Goal: Understand process/instructions: Learn how to perform a task or action

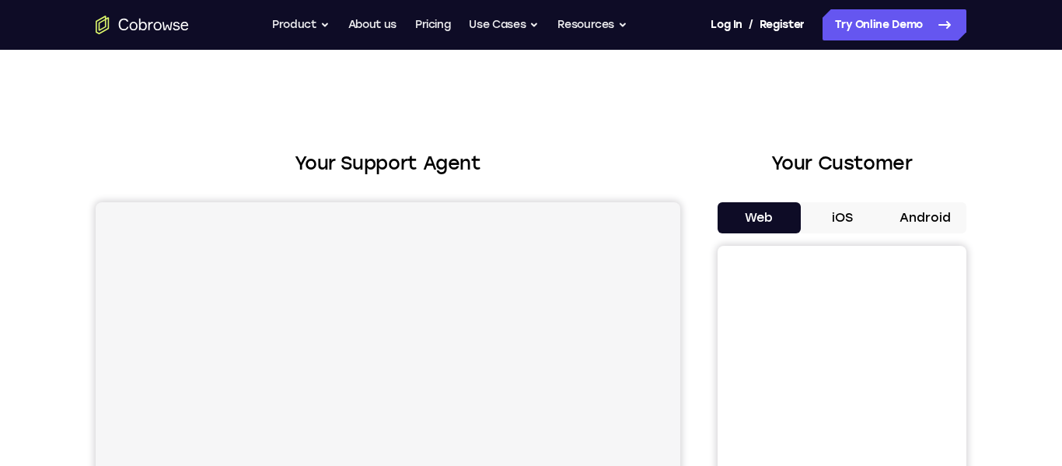
scroll to position [121, 0]
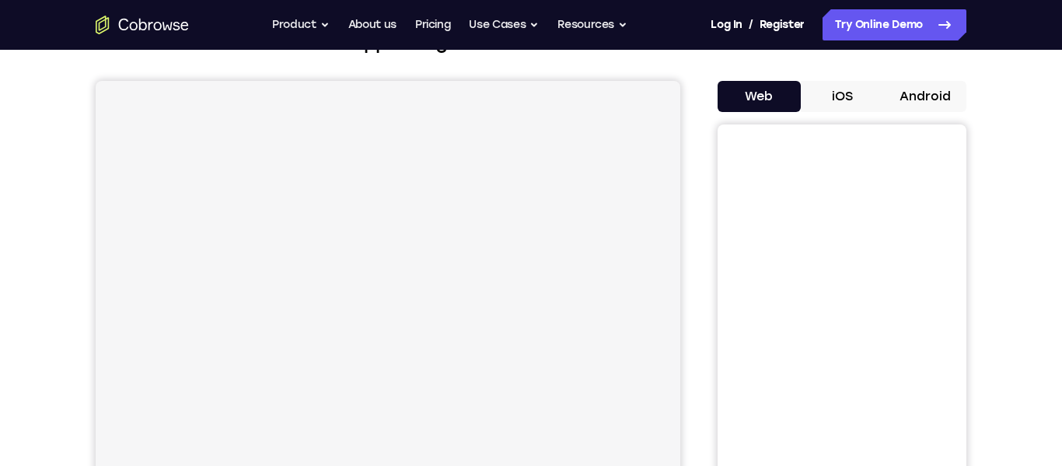
click at [930, 94] on button "Android" at bounding box center [924, 96] width 83 height 31
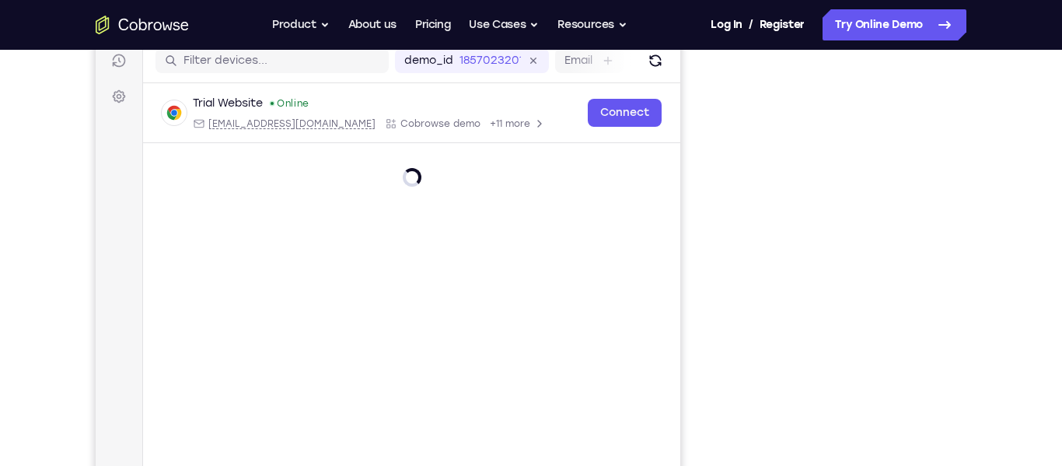
scroll to position [203, 0]
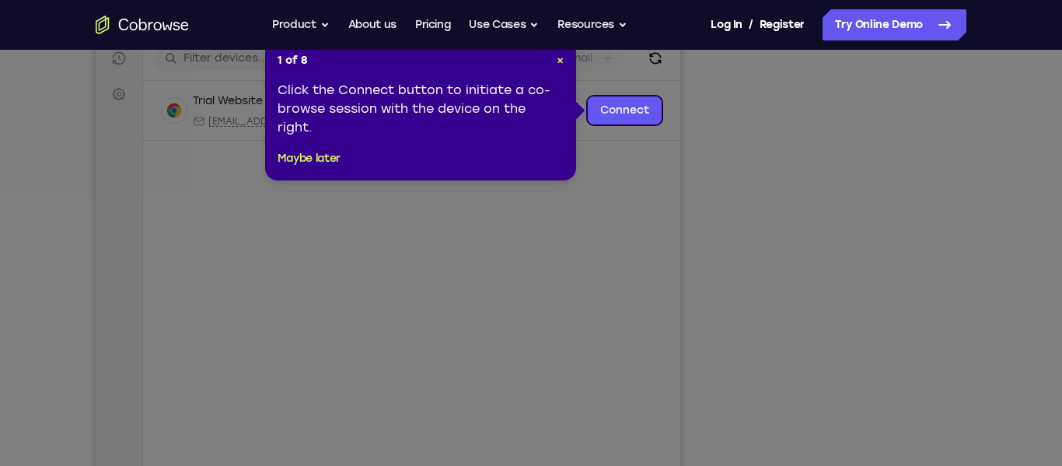
click at [865, 329] on icon at bounding box center [531, 233] width 1062 height 466
click at [561, 61] on span "×" at bounding box center [560, 60] width 7 height 13
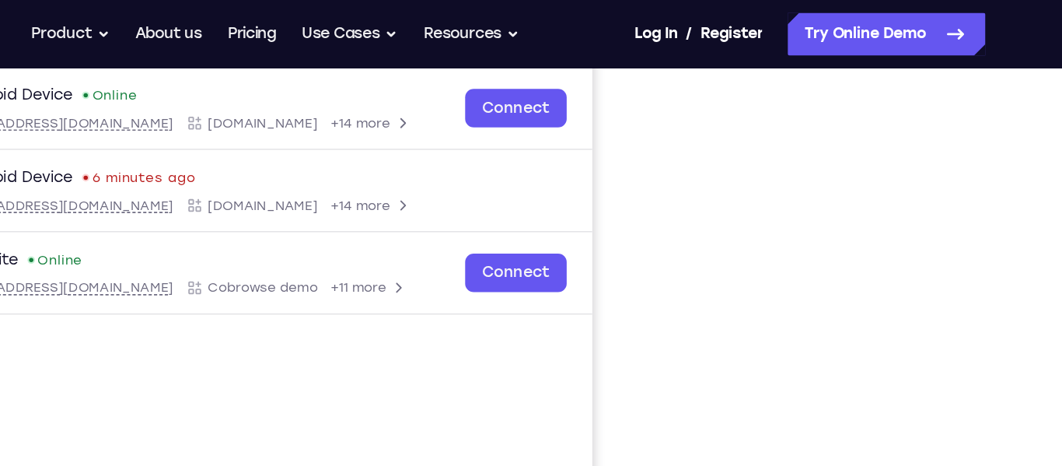
scroll to position [225, 0]
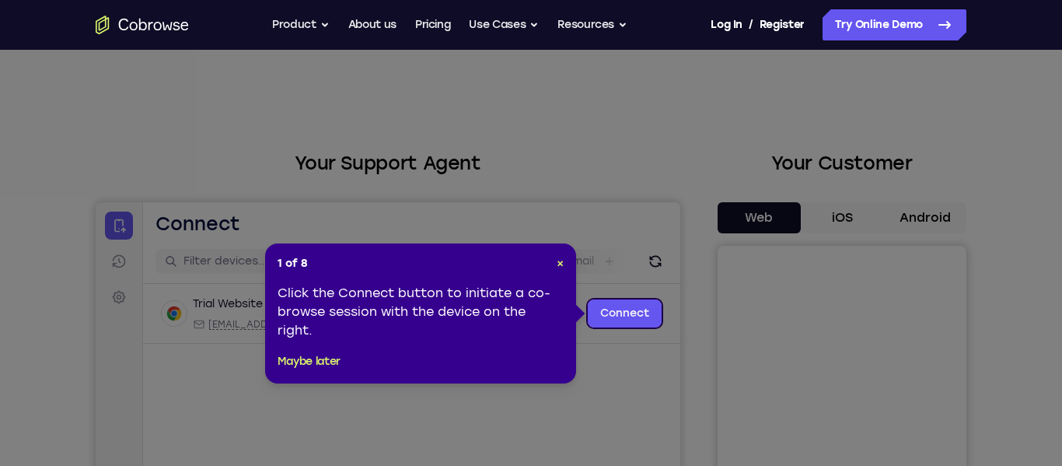
click at [913, 218] on icon at bounding box center [531, 233] width 1062 height 466
click at [560, 264] on span "×" at bounding box center [560, 263] width 7 height 13
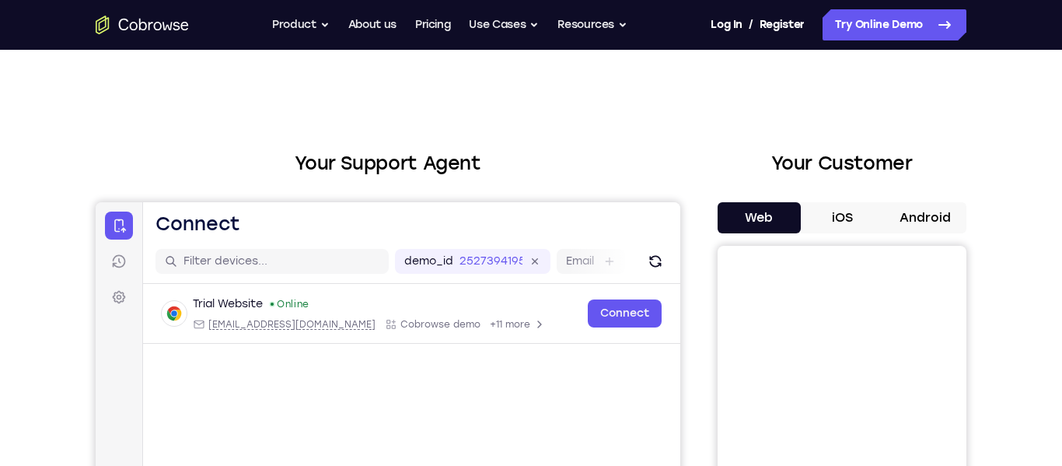
click at [927, 212] on button "Android" at bounding box center [924, 217] width 83 height 31
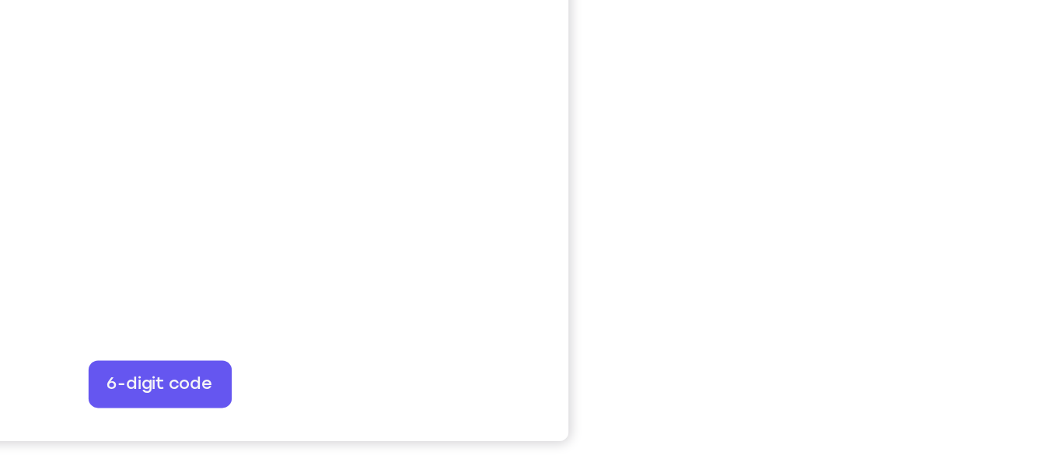
scroll to position [273, 0]
